Goal: Information Seeking & Learning: Learn about a topic

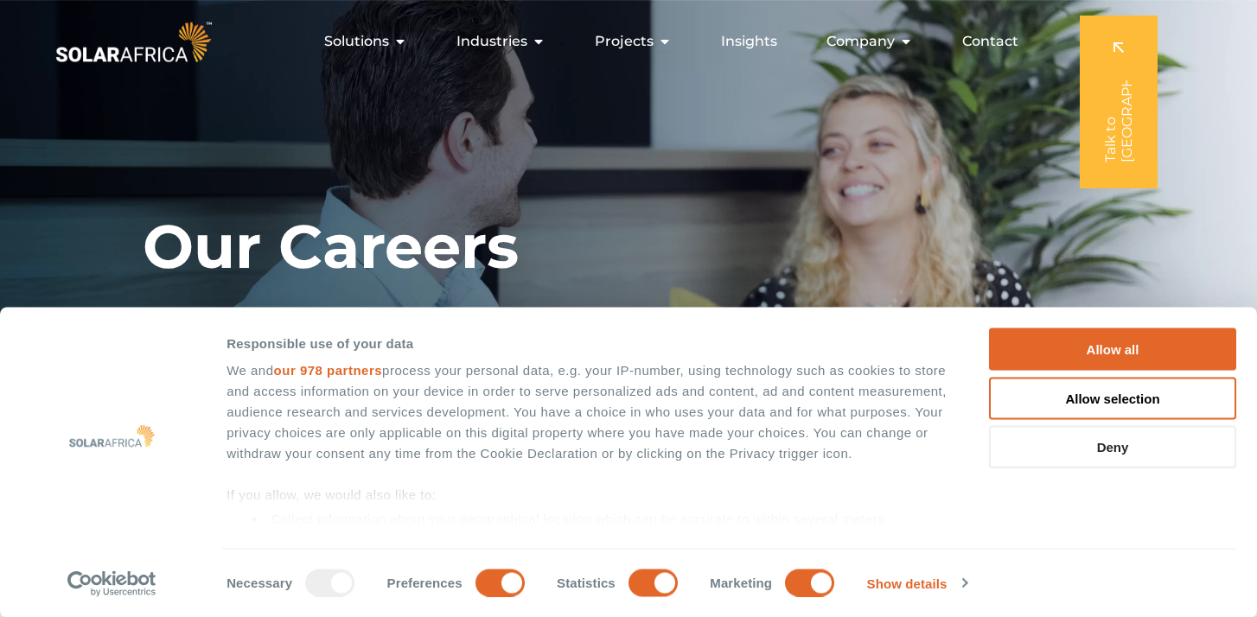
click at [1148, 460] on button "Deny" at bounding box center [1112, 447] width 247 height 42
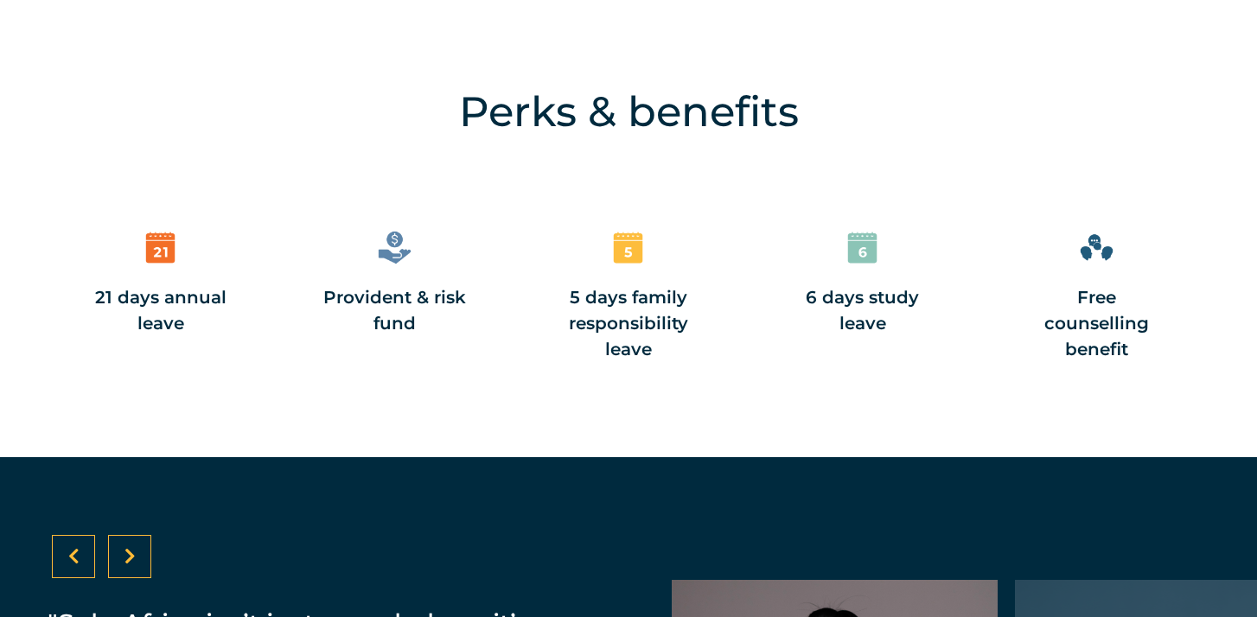
scroll to position [2133, 0]
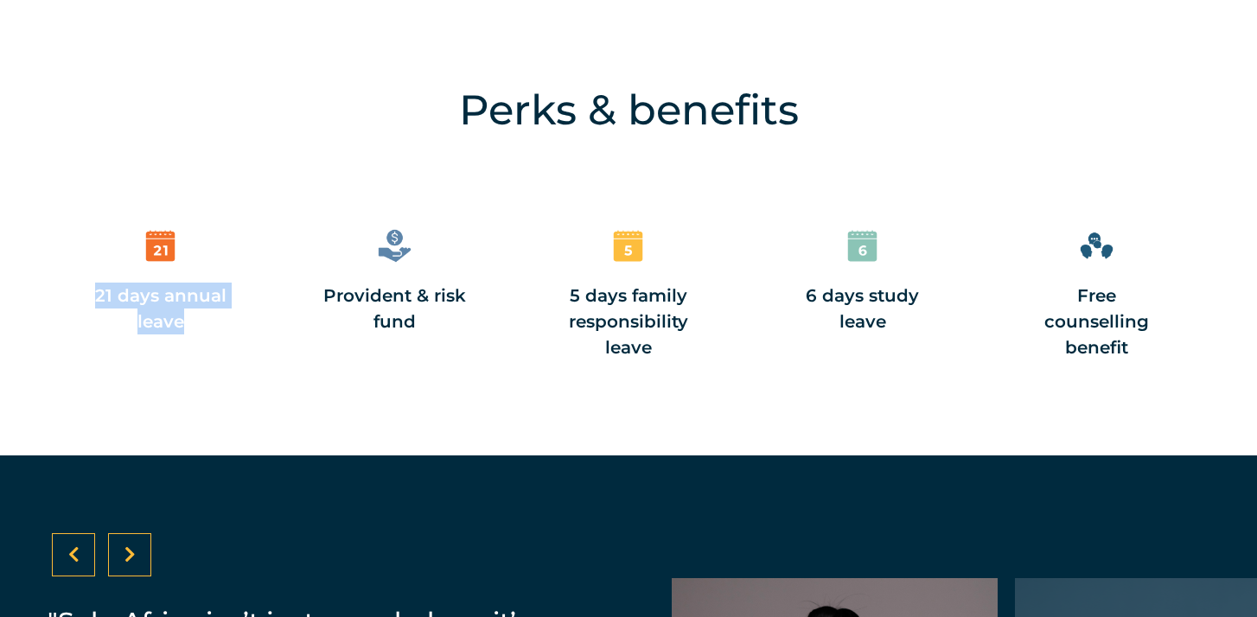
drag, startPoint x: 94, startPoint y: 290, endPoint x: 216, endPoint y: 329, distance: 128.2
click at [216, 329] on div "21 days annual leave" at bounding box center [160, 309] width 148 height 52
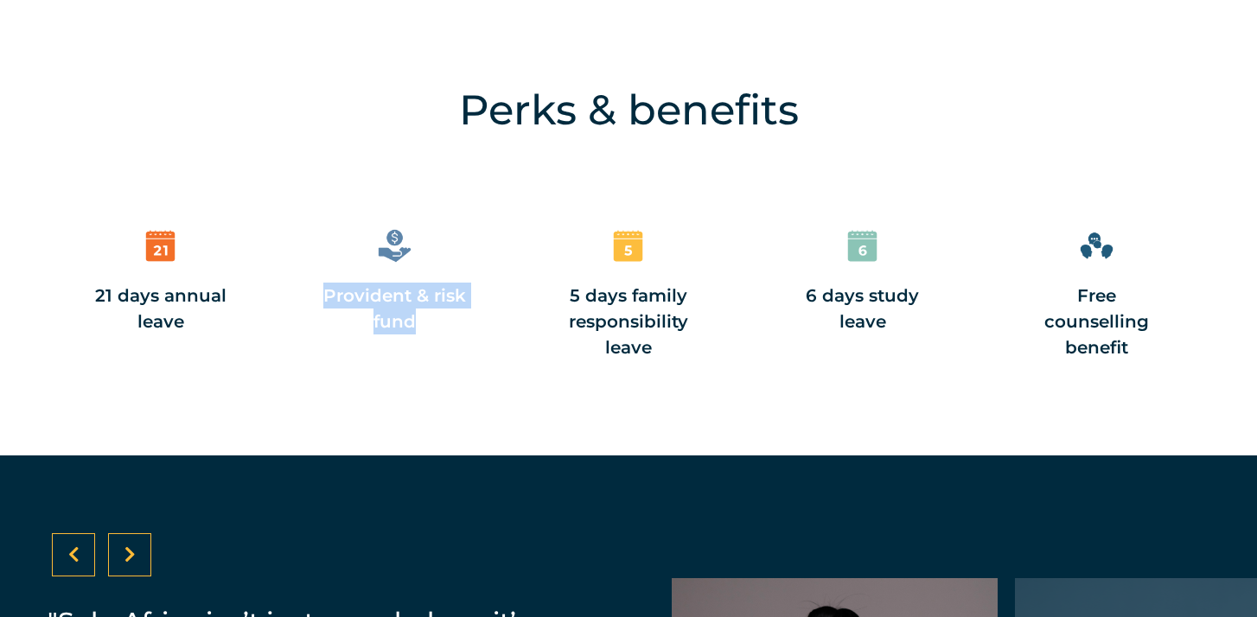
drag, startPoint x: 322, startPoint y: 292, endPoint x: 468, endPoint y: 352, distance: 157.0
click at [468, 352] on div "Provident & risk fund" at bounding box center [394, 293] width 165 height 151
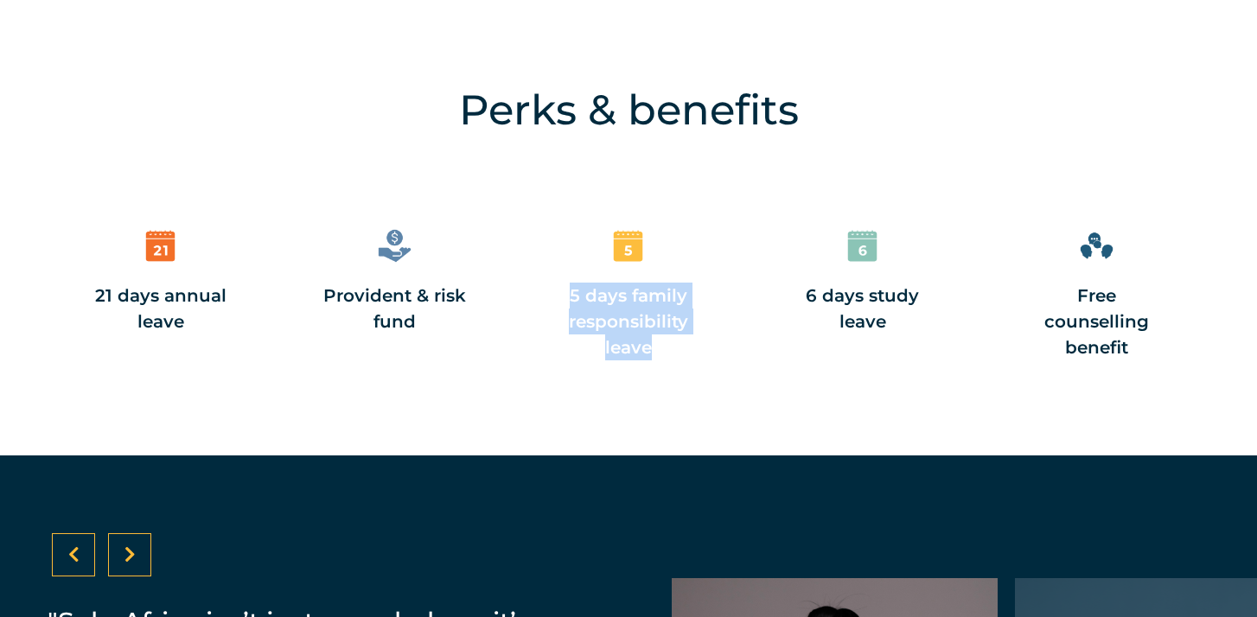
drag, startPoint x: 569, startPoint y: 294, endPoint x: 715, endPoint y: 340, distance: 152.5
click at [715, 340] on div "Perks & benefits 21 days annual leave Provident & risk fund 5 days family respo…" at bounding box center [628, 258] width 1257 height 393
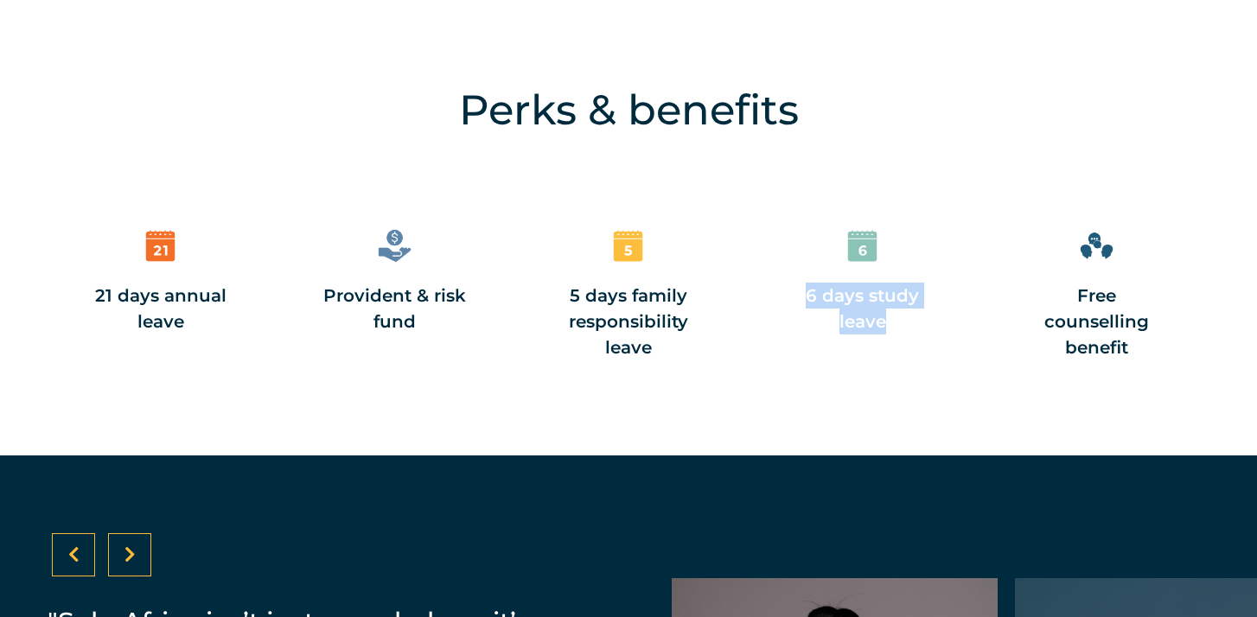
drag, startPoint x: 806, startPoint y: 293, endPoint x: 928, endPoint y: 326, distance: 126.2
click at [928, 326] on div "6 days study leave" at bounding box center [862, 309] width 148 height 52
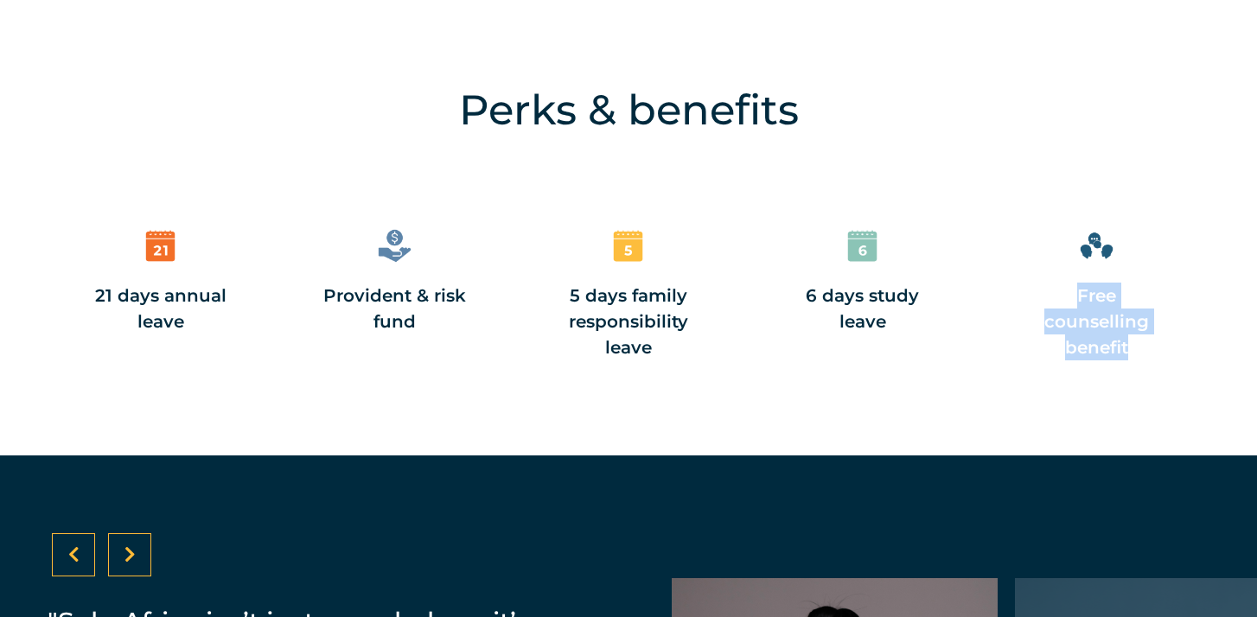
drag, startPoint x: 1021, startPoint y: 291, endPoint x: 1167, endPoint y: 329, distance: 150.9
click at [1167, 330] on div "Free counselling benefit" at bounding box center [1096, 293] width 165 height 151
click at [1167, 329] on div "Free counselling benefit" at bounding box center [1096, 322] width 148 height 78
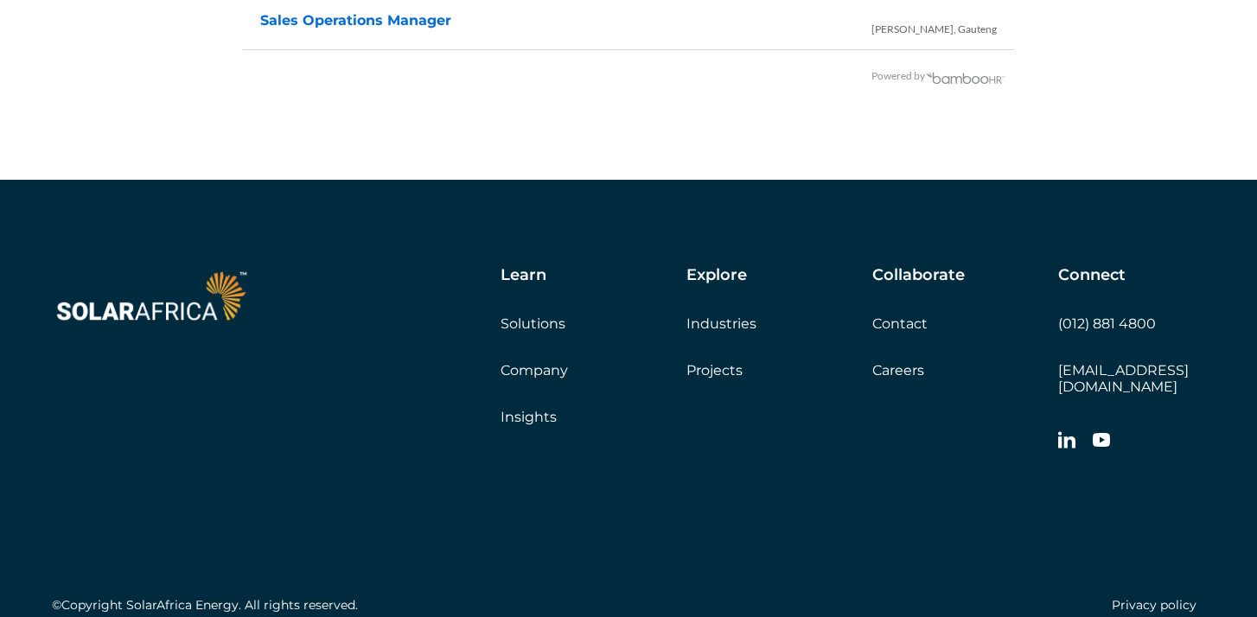
scroll to position [3800, 0]
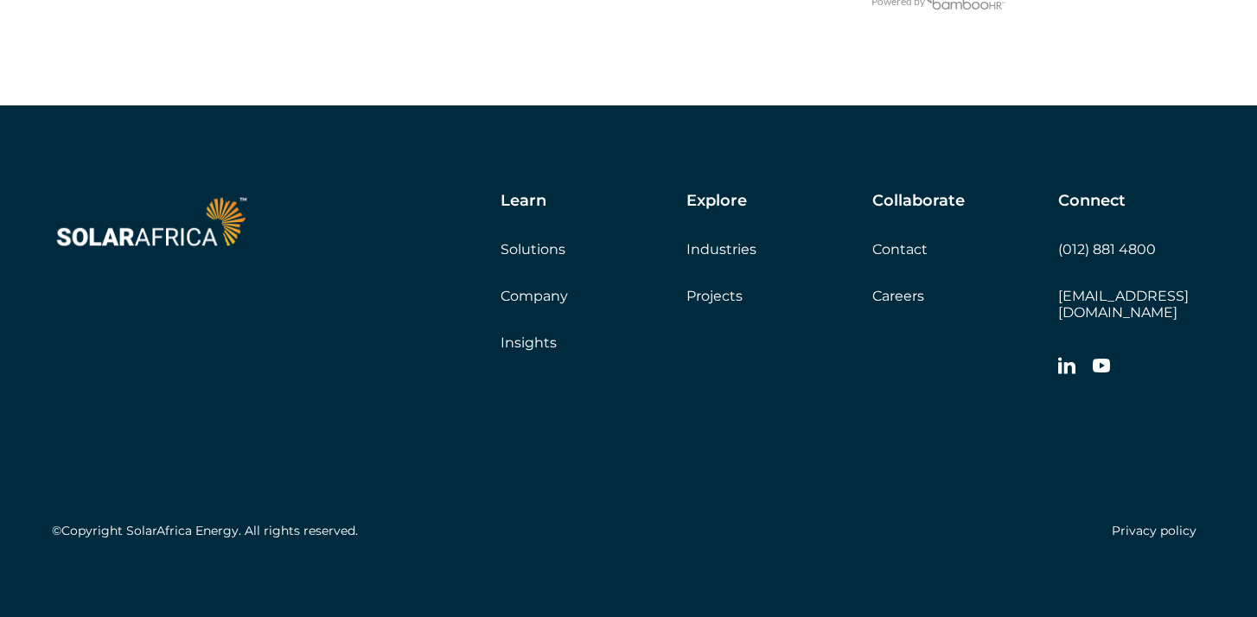
click at [909, 298] on link "Careers" at bounding box center [898, 296] width 52 height 16
